Goal: Check status: Check status

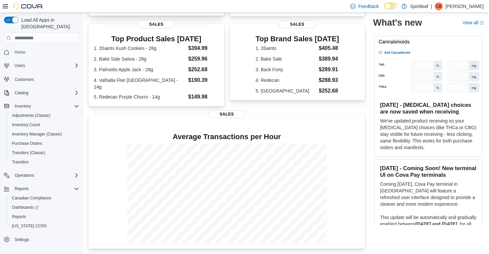
scroll to position [132, 0]
click at [27, 186] on span "Reports" at bounding box center [22, 188] width 14 height 5
click at [18, 214] on span "Reports" at bounding box center [19, 216] width 14 height 5
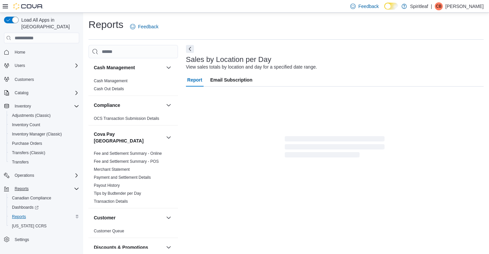
scroll to position [3, 0]
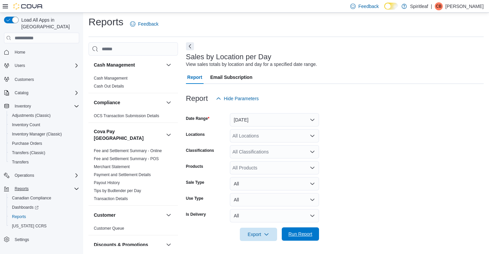
click at [299, 235] on span "Run Report" at bounding box center [301, 234] width 24 height 7
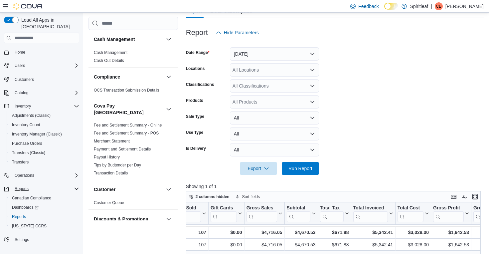
scroll to position [65, 0]
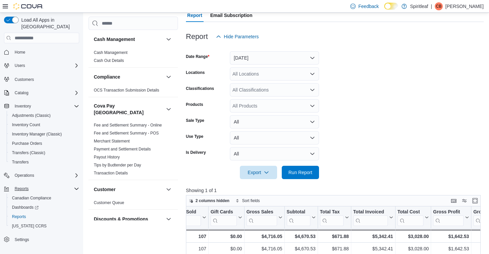
click at [314, 58] on button "[DATE]" at bounding box center [274, 57] width 89 height 13
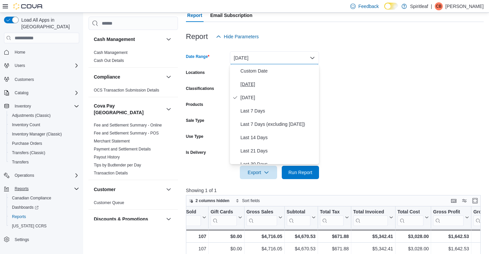
click at [270, 84] on span "[DATE]" at bounding box center [279, 84] width 76 height 8
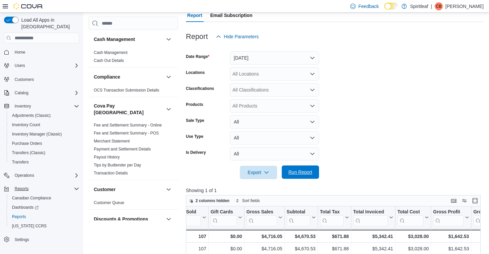
click at [290, 174] on span "Run Report" at bounding box center [301, 172] width 24 height 7
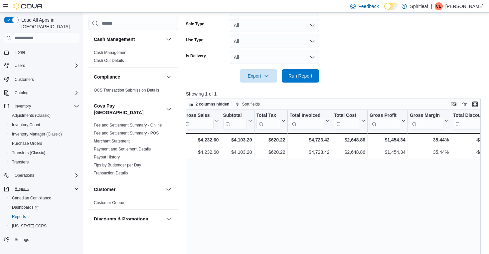
scroll to position [0, 252]
